Goal: Check status: Check status

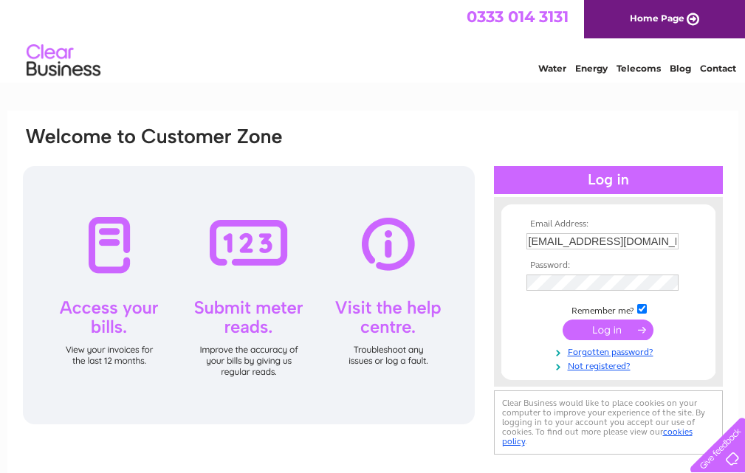
click at [620, 322] on input "submit" at bounding box center [608, 330] width 91 height 21
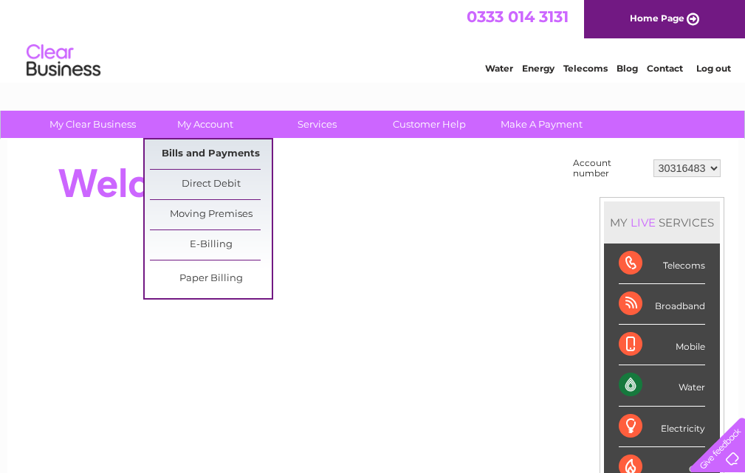
click at [210, 145] on link "Bills and Payments" at bounding box center [211, 155] width 122 height 30
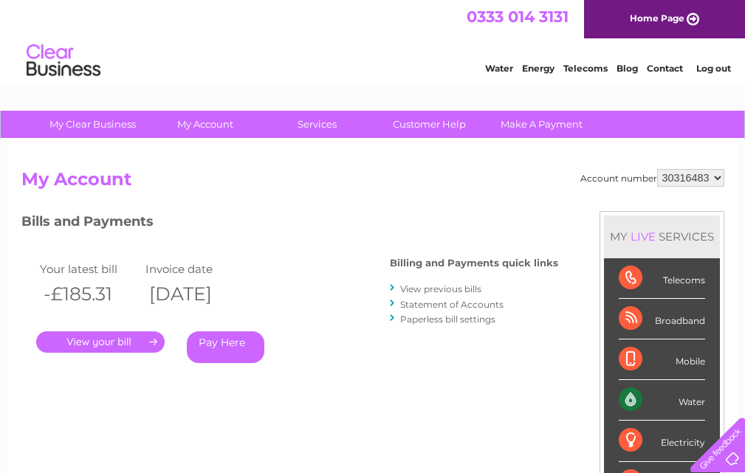
click at [439, 295] on li "View previous bills" at bounding box center [474, 288] width 168 height 15
click at [433, 305] on link "Statement of Accounts" at bounding box center [451, 304] width 103 height 11
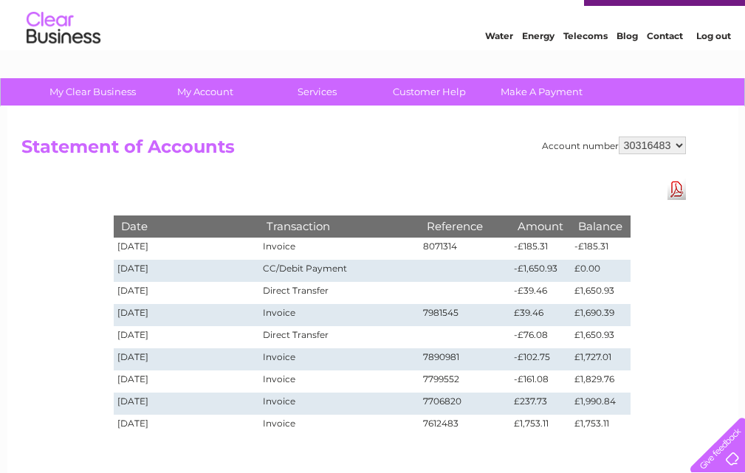
scroll to position [35, 0]
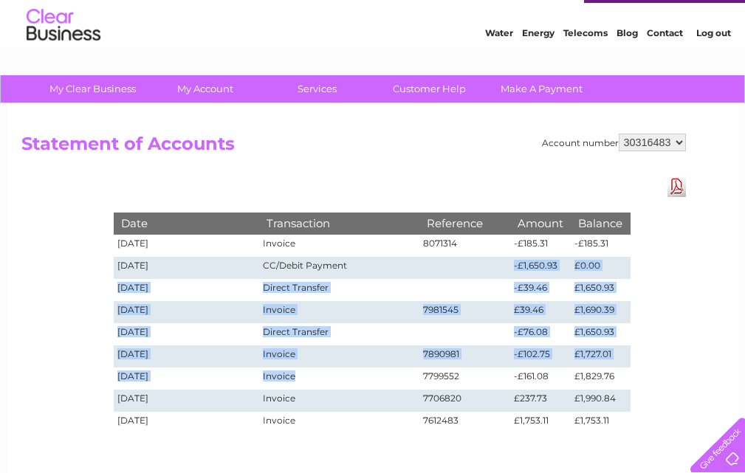
drag, startPoint x: 367, startPoint y: 299, endPoint x: 353, endPoint y: 385, distance: 86.8
click at [363, 380] on tbody "Date Transaction Reference Amount Balance [DATE] Invoice 8071314 -£185.31 -£185…" at bounding box center [372, 323] width 517 height 221
click at [354, 385] on td "Invoice" at bounding box center [338, 379] width 159 height 22
click at [267, 363] on td "Invoice" at bounding box center [338, 357] width 159 height 22
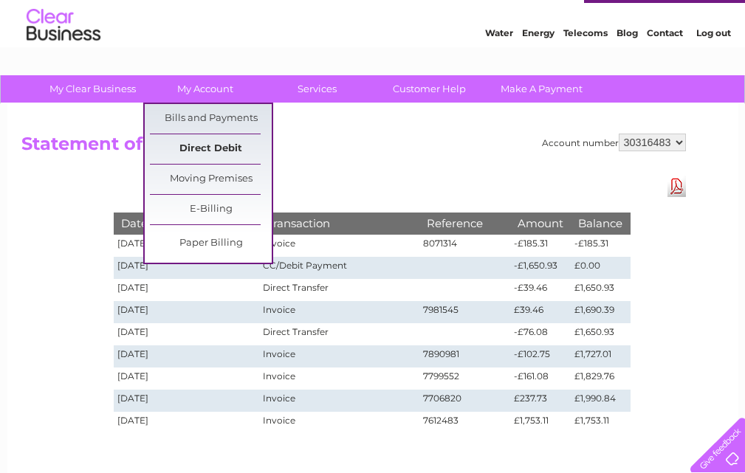
click at [234, 146] on link "Direct Debit" at bounding box center [211, 149] width 122 height 30
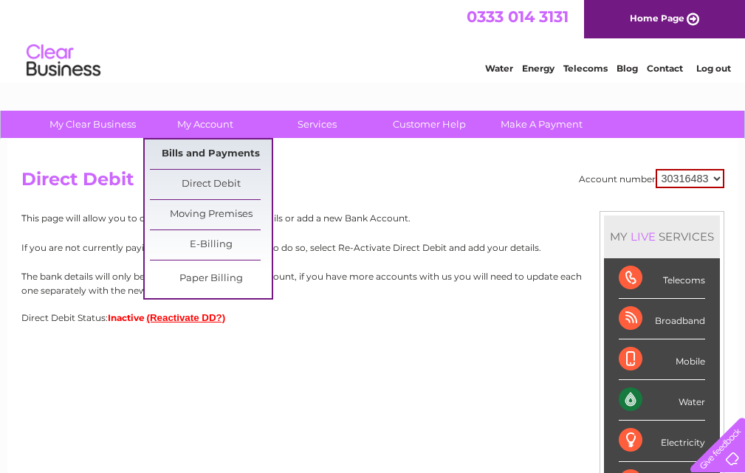
click at [236, 154] on link "Bills and Payments" at bounding box center [211, 155] width 122 height 30
